Goal: Task Accomplishment & Management: Use online tool/utility

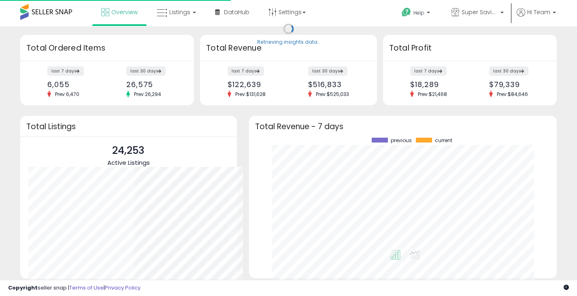
scroll to position [81, 106]
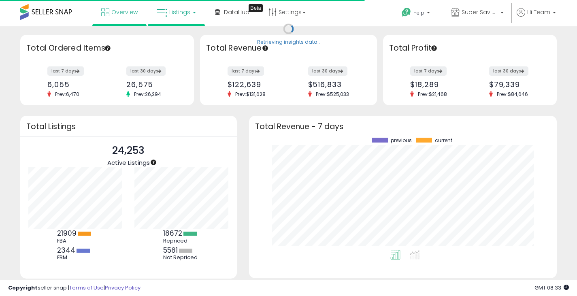
click at [184, 13] on span "Listings" at bounding box center [179, 12] width 21 height 8
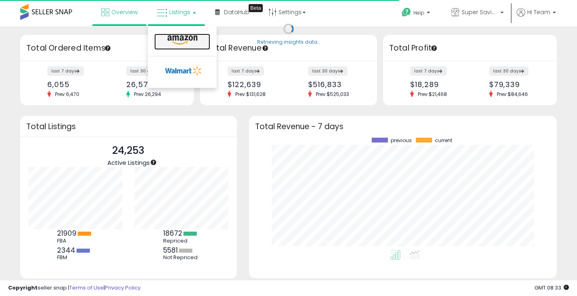
click at [180, 35] on icon at bounding box center [182, 40] width 35 height 11
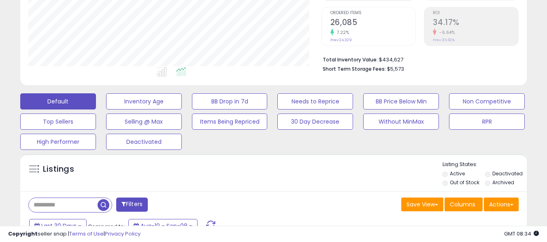
scroll to position [162, 0]
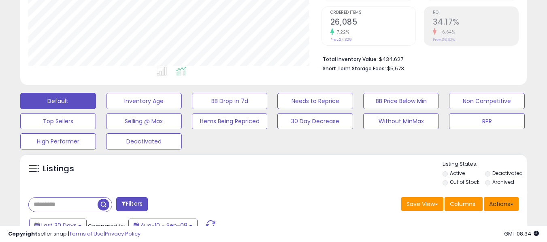
click at [507, 204] on button "Actions" at bounding box center [501, 205] width 35 height 14
click at [504, 204] on button "Actions" at bounding box center [501, 205] width 35 height 14
click at [505, 204] on button "Actions" at bounding box center [501, 205] width 35 height 14
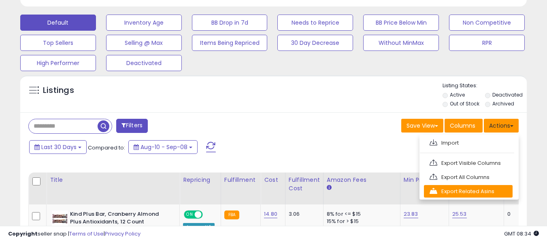
scroll to position [243, 0]
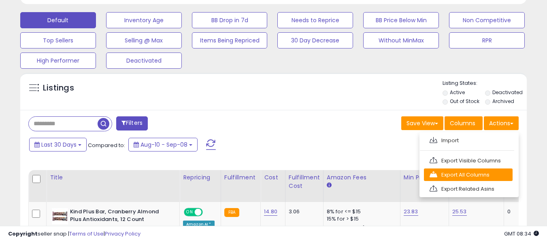
click at [474, 175] on link "Export All Columns" at bounding box center [468, 175] width 89 height 13
